Goal: Communication & Community: Ask a question

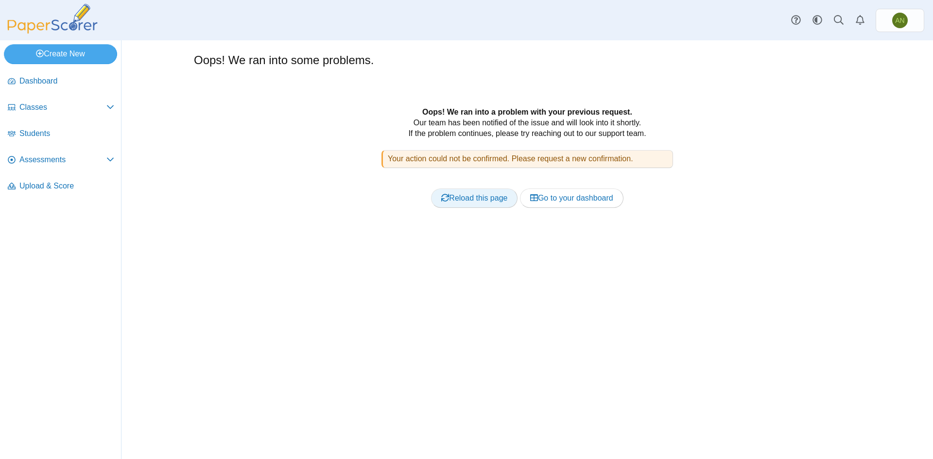
click at [479, 197] on link "Reload this page" at bounding box center [474, 198] width 87 height 19
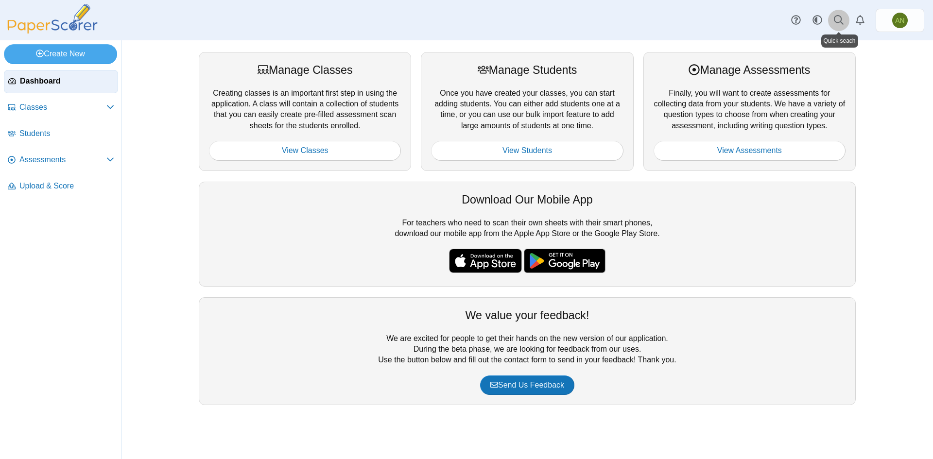
click at [841, 16] on icon at bounding box center [839, 20] width 10 height 10
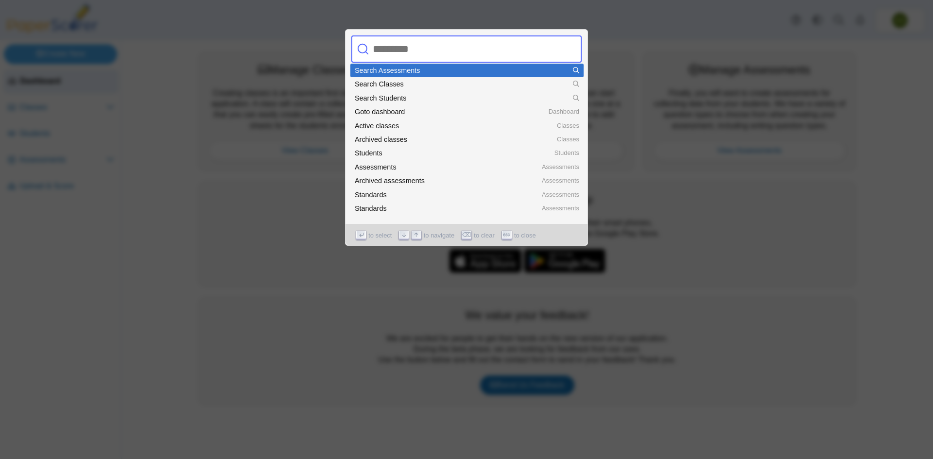
click at [434, 45] on input "text" at bounding box center [456, 48] width 175 height 27
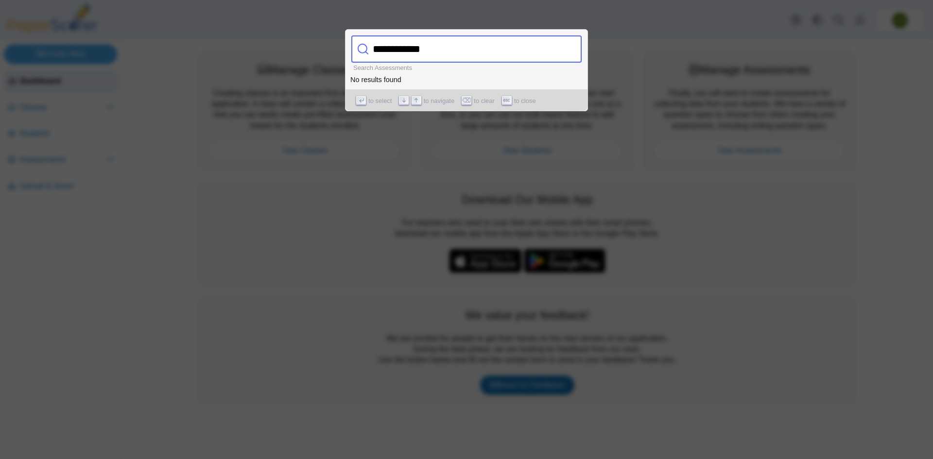
type input "**********"
click at [525, 99] on span "to close" at bounding box center [525, 101] width 22 height 10
click at [520, 104] on span "to close" at bounding box center [525, 101] width 22 height 10
drag, startPoint x: 519, startPoint y: 104, endPoint x: 518, endPoint y: 89, distance: 15.1
click at [518, 101] on span "to close" at bounding box center [525, 101] width 22 height 10
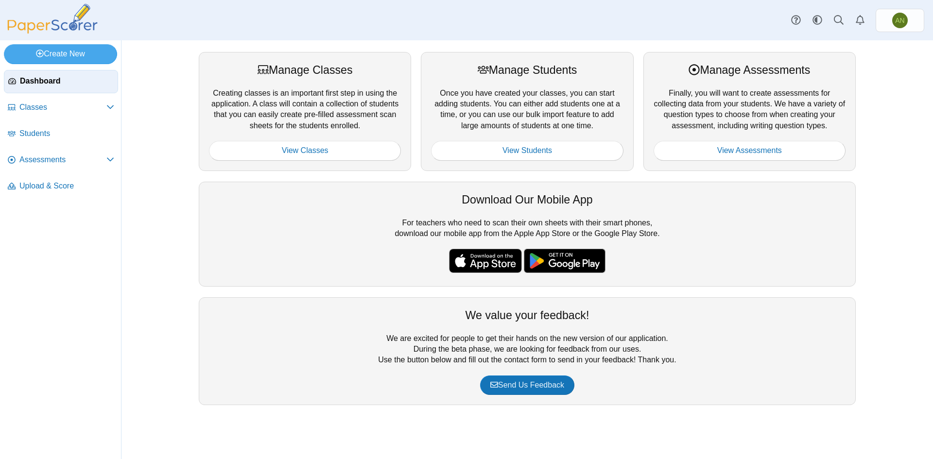
click at [44, 28] on img at bounding box center [52, 19] width 97 height 30
click at [798, 20] on icon at bounding box center [796, 20] width 10 height 10
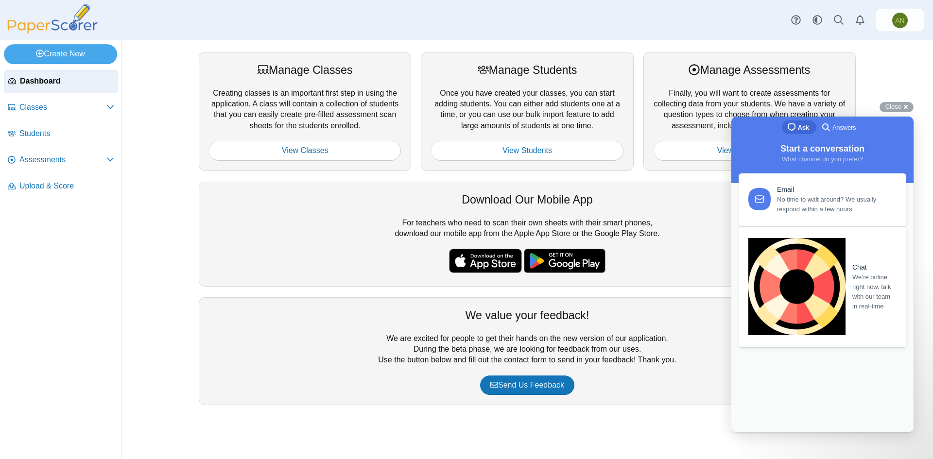
click at [852, 273] on span "We’re online right now, talk with our team in real-time" at bounding box center [873, 292] width 43 height 39
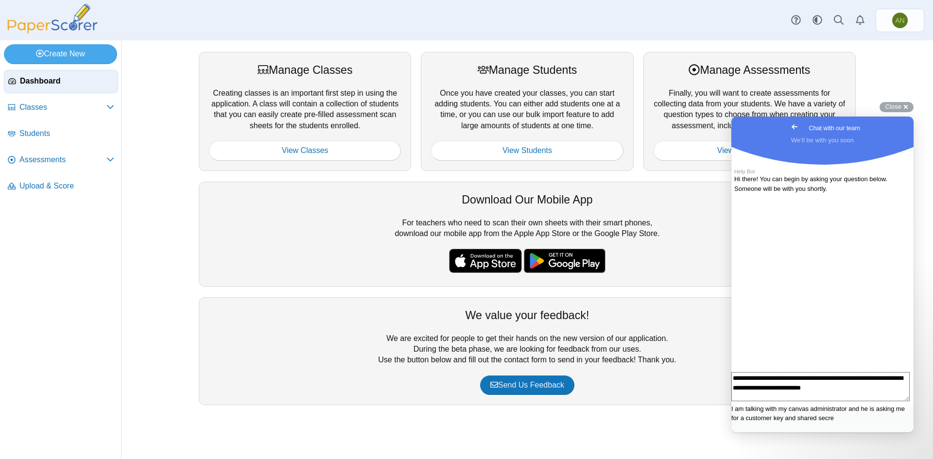
scroll to position [3, 0]
type textarea "**********"
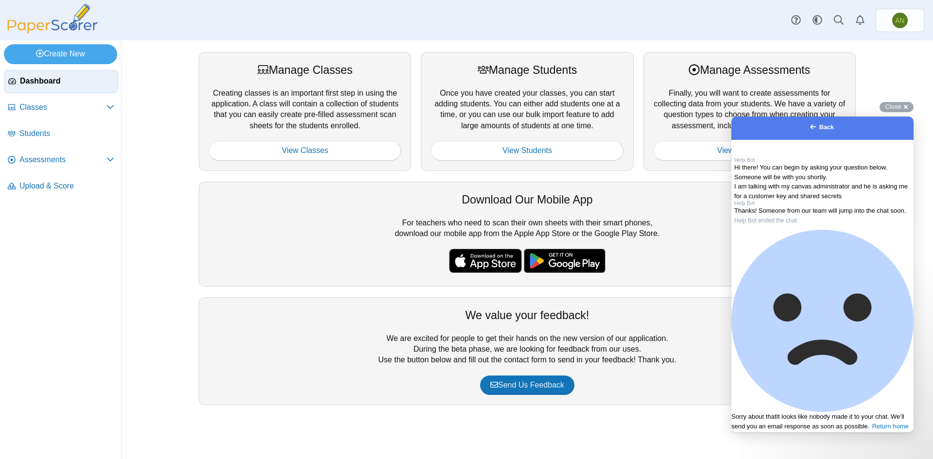
scroll to position [43, 0]
click at [887, 106] on span "Close" at bounding box center [893, 106] width 16 height 7
